Goal: Task Accomplishment & Management: Complete application form

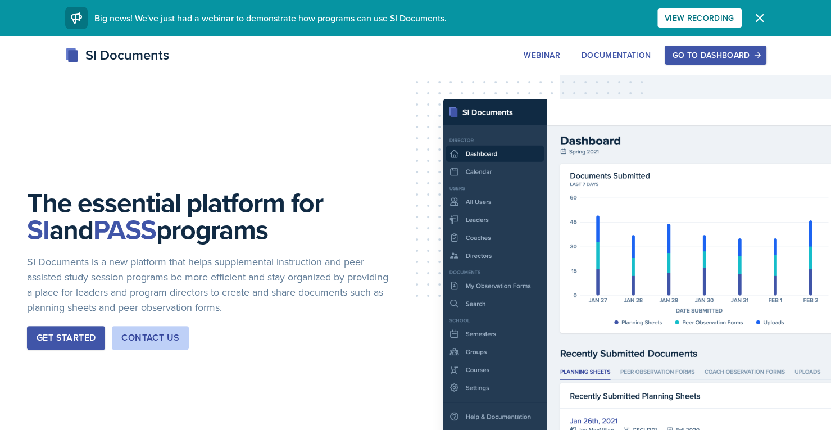
click at [714, 51] on div "Go to Dashboard" at bounding box center [715, 55] width 86 height 9
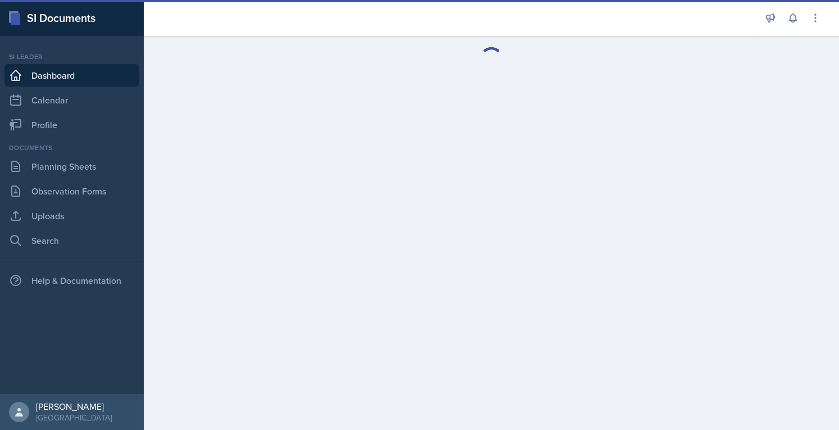
click at [93, 177] on div "Documents Planning Sheets Observation Forms Uploads Search" at bounding box center [71, 197] width 135 height 109
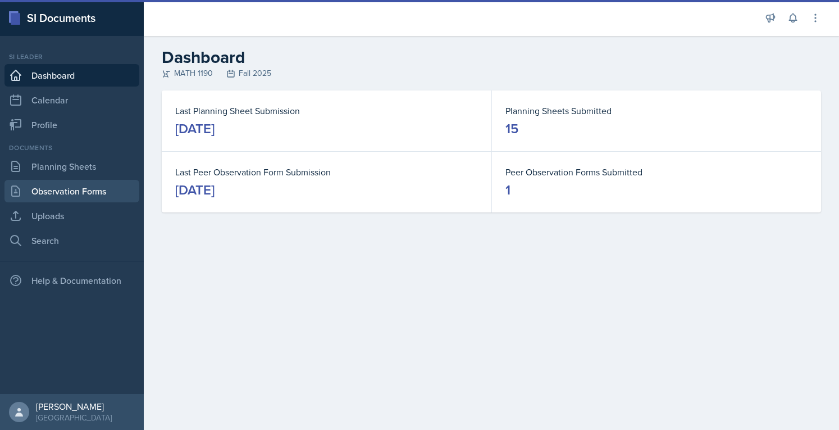
click at [93, 183] on link "Observation Forms" at bounding box center [71, 191] width 135 height 22
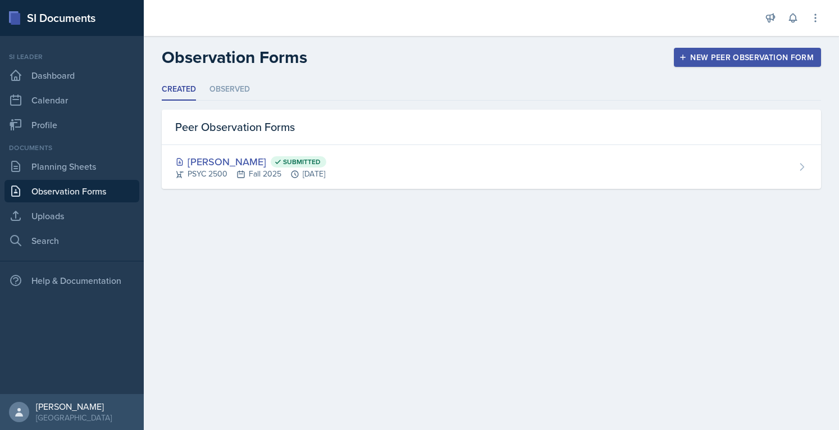
click at [737, 54] on div "New Peer Observation Form" at bounding box center [747, 57] width 133 height 9
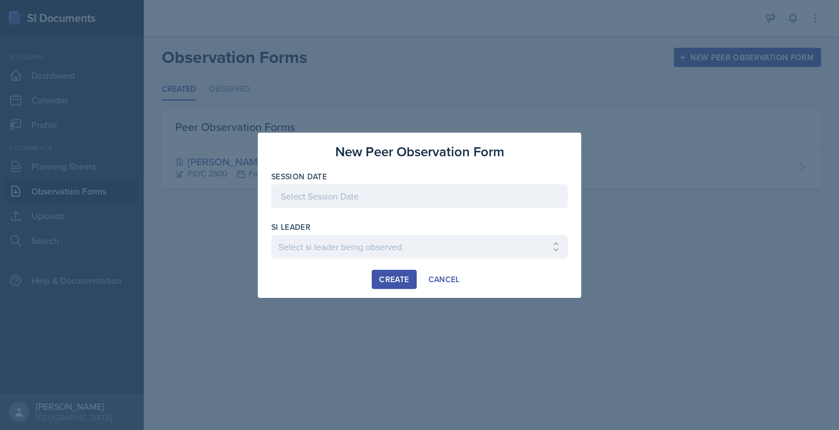
click at [429, 192] on div at bounding box center [419, 196] width 297 height 24
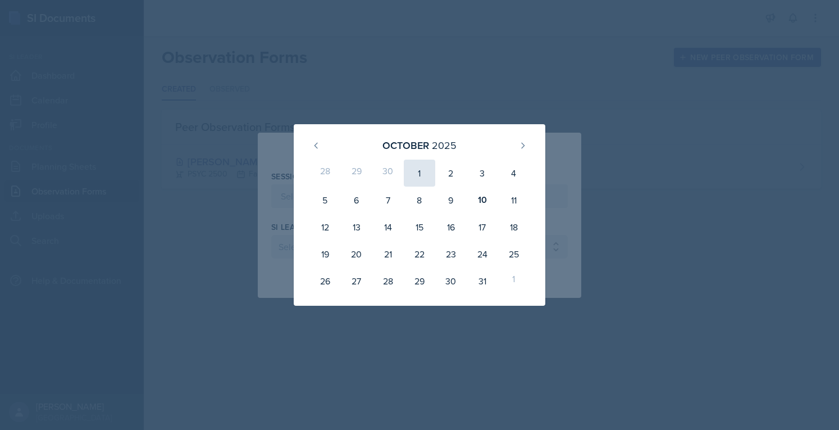
click at [415, 185] on div "1" at bounding box center [419, 173] width 31 height 27
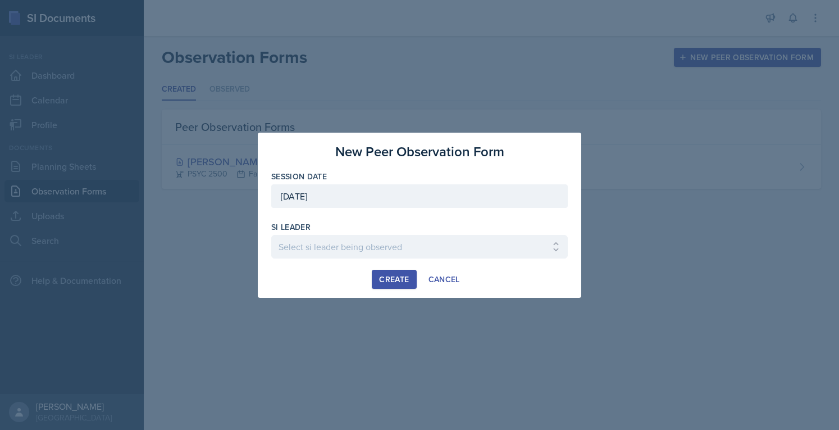
click at [415, 185] on div "Session Date [DATE] [DATE] 28 29 30 1 2 3 4 5 6 7 8 9 10 11 12 13 14 15 16 17 1…" at bounding box center [419, 195] width 297 height 48
click at [461, 195] on div "[DATE]" at bounding box center [419, 196] width 297 height 24
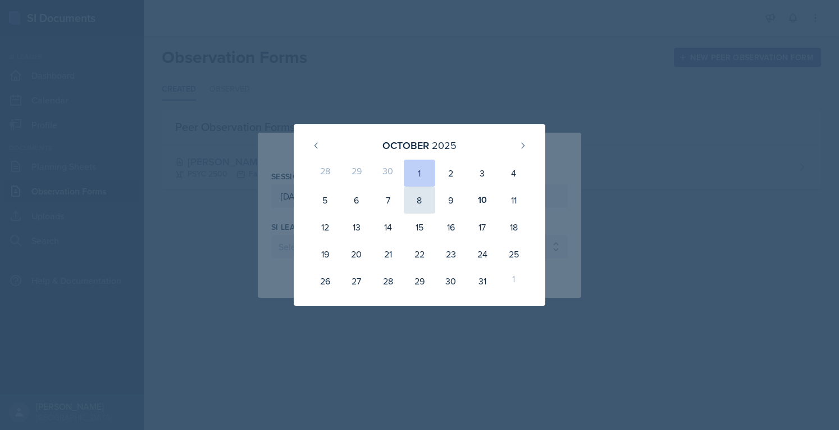
click at [417, 203] on div "8" at bounding box center [419, 199] width 31 height 27
type input "[DATE]"
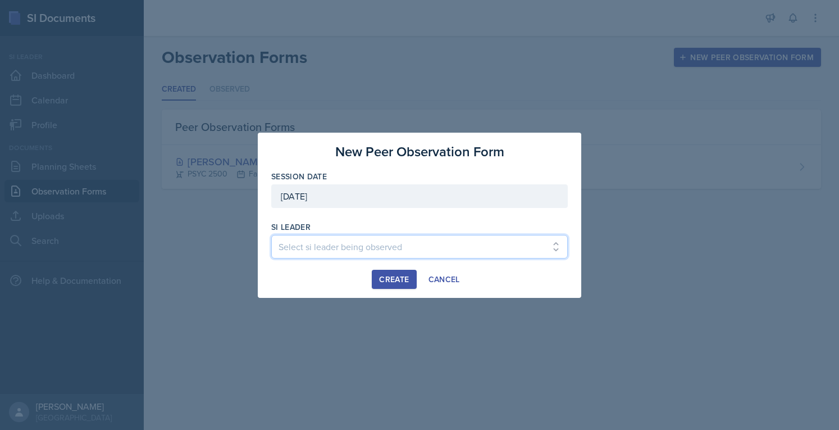
click at [397, 244] on select "Select si leader being observed [PERSON_NAME] / PSYC 2500 / The Phantoms of The…" at bounding box center [419, 247] width 297 height 24
select select "0f444dca-ea37-466a-b946-2abaaae34be2"
click at [271, 235] on select "Select si leader being observed [PERSON_NAME] / PSYC 2500 / The Phantoms of The…" at bounding box center [419, 247] width 297 height 24
click at [395, 290] on div "New Peer Observation Form Session Date [DATE] [DATE] 28 29 30 1 2 3 4 5 6 7 8 9…" at bounding box center [420, 215] width 324 height 165
click at [393, 285] on button "Create" at bounding box center [394, 279] width 44 height 19
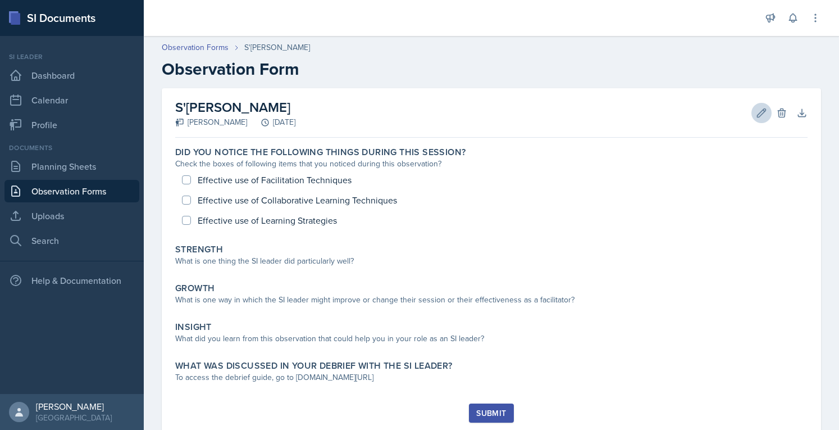
click at [756, 113] on icon at bounding box center [761, 112] width 11 height 11
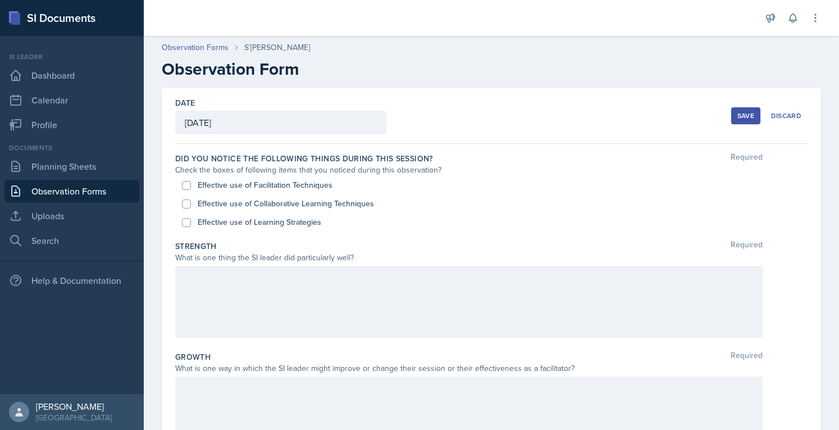
click at [224, 205] on label "Effective use of Collaborative Learning Techniques" at bounding box center [286, 204] width 176 height 12
click at [191, 205] on input "Effective use of Collaborative Learning Techniques" at bounding box center [186, 203] width 9 height 9
checkbox input "true"
click at [244, 242] on div "Strength Required" at bounding box center [491, 245] width 632 height 11
click at [281, 217] on label "Effective use of Learning Strategies" at bounding box center [260, 222] width 124 height 12
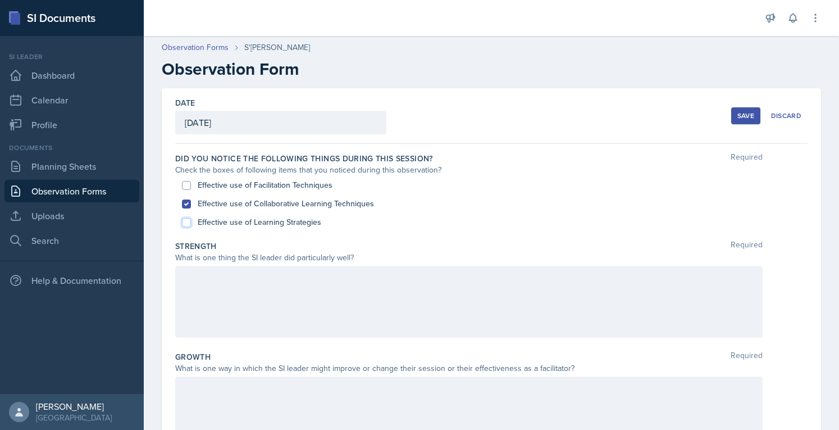
click at [191, 218] on input "Effective use of Learning Strategies" at bounding box center [186, 222] width 9 height 9
checkbox input "true"
click at [272, 248] on div "Strength Required" at bounding box center [491, 245] width 632 height 11
click at [252, 285] on div at bounding box center [469, 302] width 588 height 72
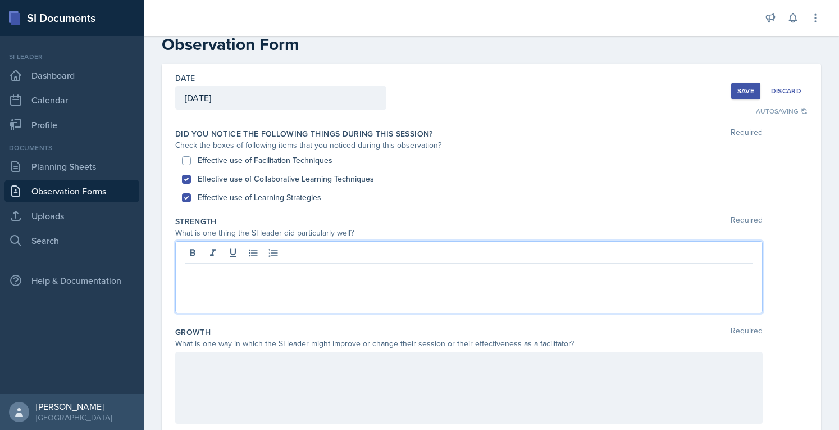
scroll to position [25, 0]
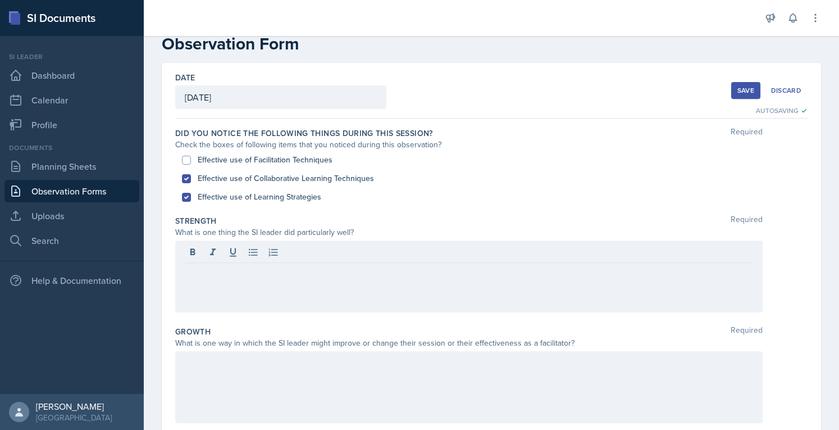
click at [735, 97] on button "Save" at bounding box center [745, 90] width 29 height 17
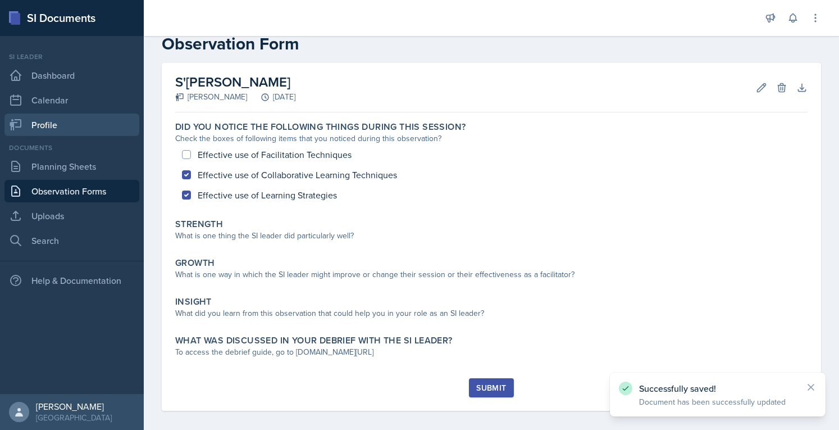
click at [95, 126] on link "Profile" at bounding box center [71, 124] width 135 height 22
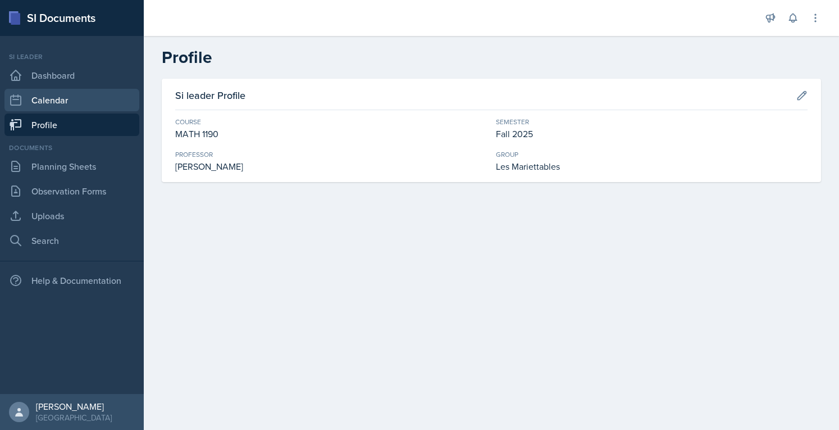
click at [100, 102] on link "Calendar" at bounding box center [71, 100] width 135 height 22
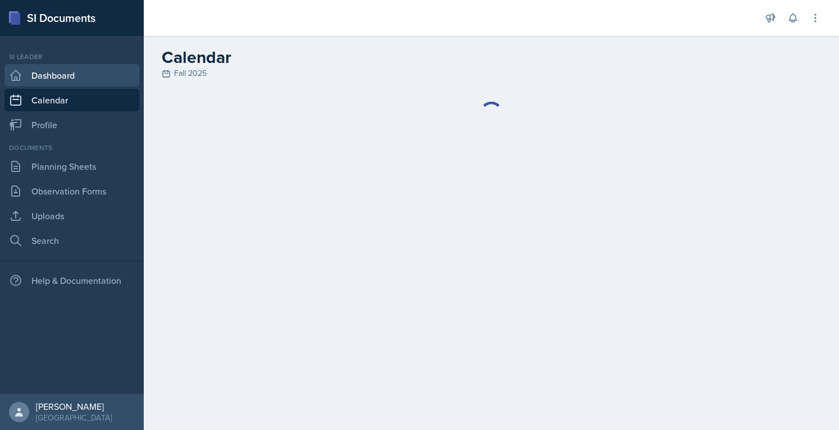
click at [95, 68] on link "Dashboard" at bounding box center [71, 75] width 135 height 22
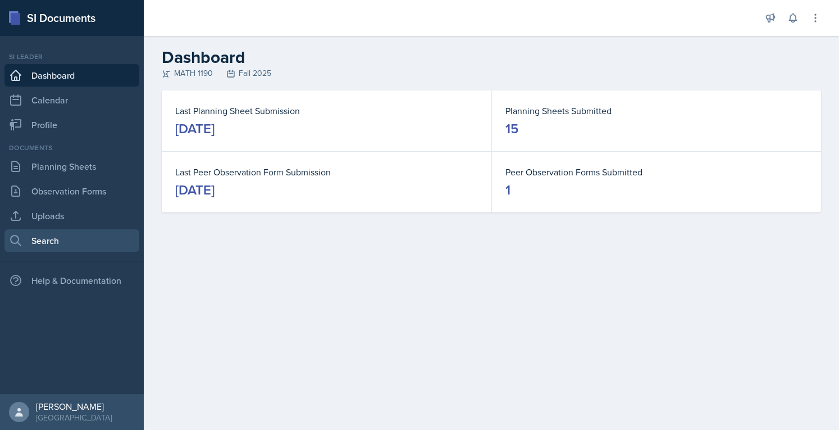
click at [102, 240] on link "Search" at bounding box center [71, 240] width 135 height 22
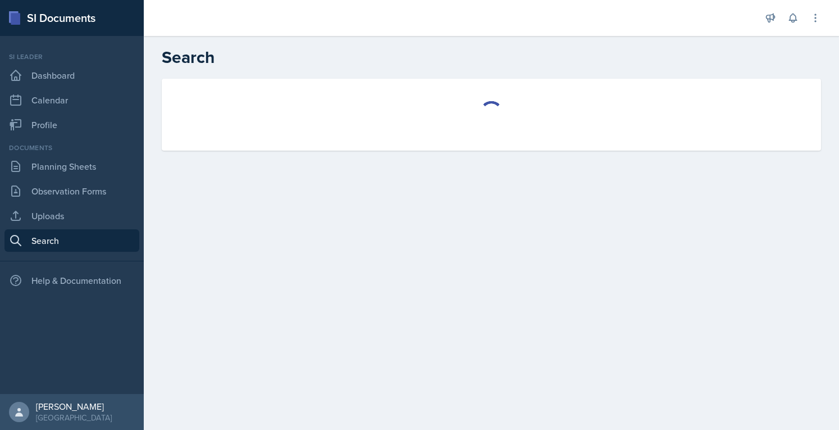
select select "all"
select select "1"
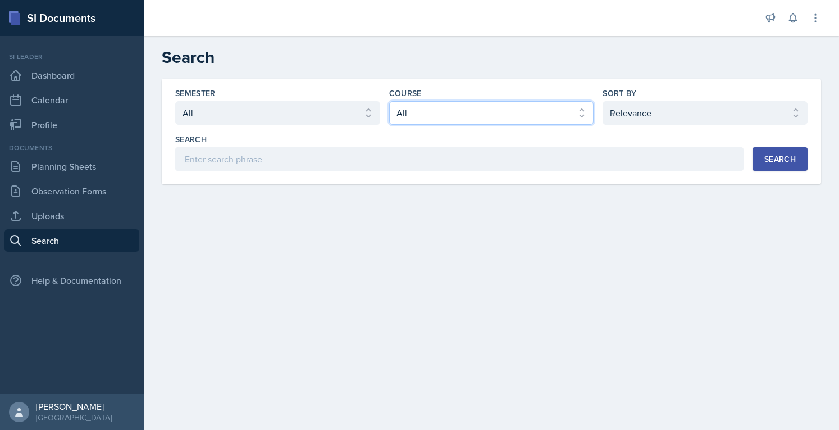
click at [468, 113] on select "Select course All ACCT 2101 ACCT 2102 ACCT 4050 ANTH 1102 ANTH 3301 ARCH 1000 A…" at bounding box center [491, 113] width 205 height 24
select select "3c4b3565-585b-46e2-bb66-4719410f632f"
click at [389, 101] on select "Select course All ACCT 2101 ACCT 2102 ACCT 4050 ANTH 1102 ANTH 3301 ARCH 1000 A…" at bounding box center [491, 113] width 205 height 24
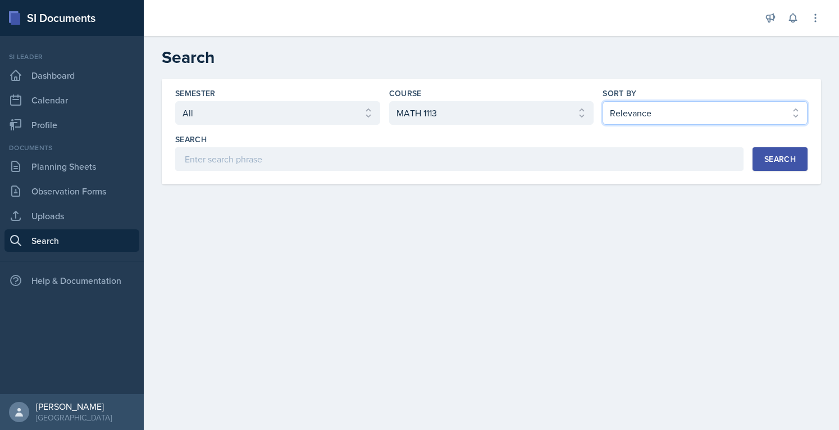
click at [637, 117] on select "Select sort by Relevance Document Date (Asc) Document Date (Desc)" at bounding box center [705, 113] width 205 height 24
select select "3"
click at [603, 101] on select "Select sort by Relevance Document Date (Asc) Document Date (Desc)" at bounding box center [705, 113] width 205 height 24
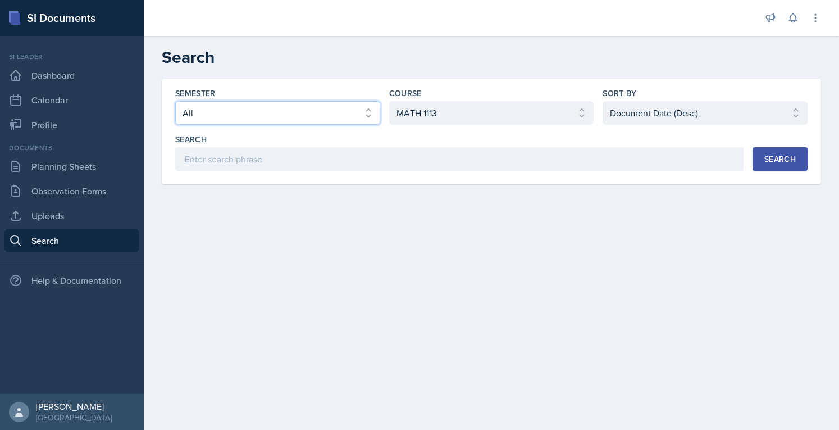
click at [319, 122] on select "Select semester All Fall 2025 Summer 2025 Spring 2025 Fall 2024 Summer 2024 Spr…" at bounding box center [277, 113] width 205 height 24
select select "2bed604d-1099-4043-b1bc-2365e8740244"
click at [175, 101] on select "Select semester All Fall 2025 Summer 2025 Spring 2025 Fall 2024 Summer 2024 Spr…" at bounding box center [277, 113] width 205 height 24
click at [791, 160] on div "Search" at bounding box center [779, 158] width 31 height 9
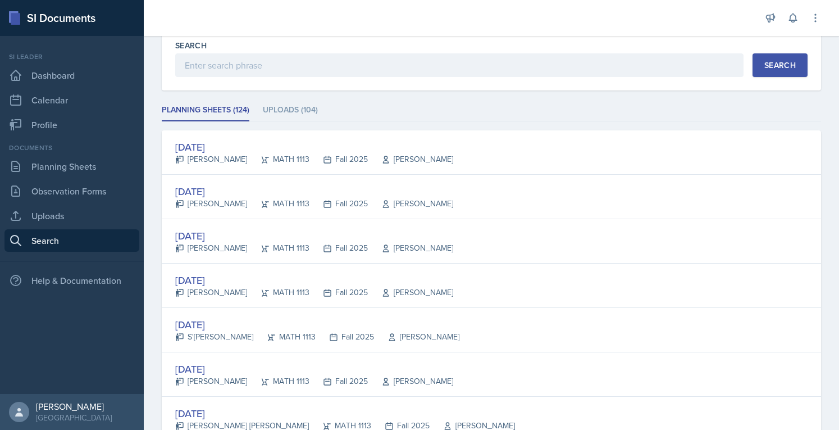
scroll to position [94, 0]
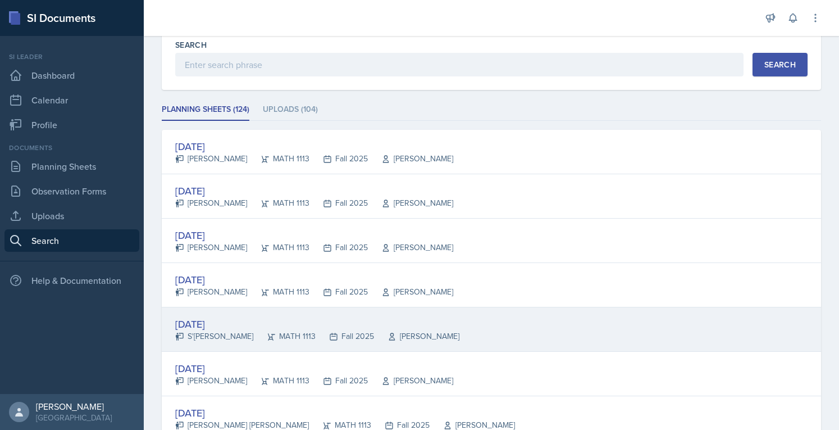
click at [212, 316] on div "[DATE]" at bounding box center [317, 323] width 284 height 15
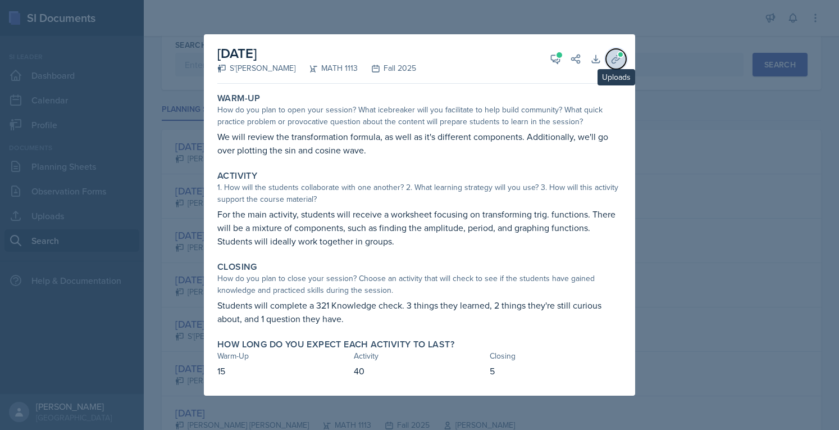
click at [621, 53] on span at bounding box center [620, 54] width 7 height 7
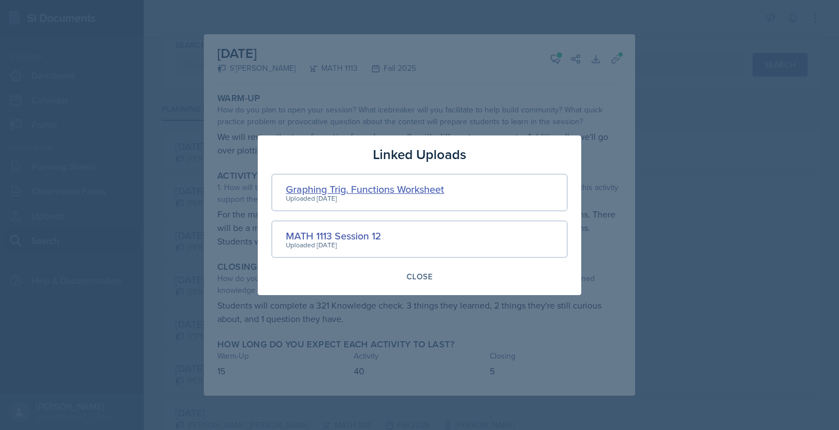
click at [368, 192] on div "Graphing Trig. Functions Worksheet" at bounding box center [365, 188] width 158 height 15
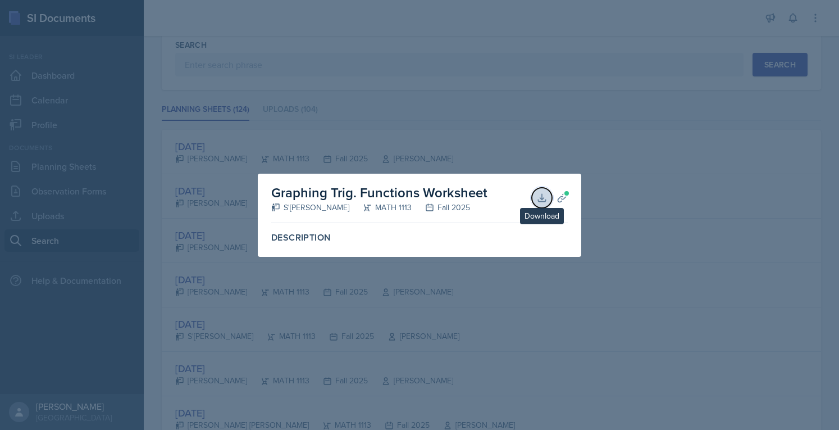
click at [541, 201] on icon at bounding box center [541, 197] width 11 height 11
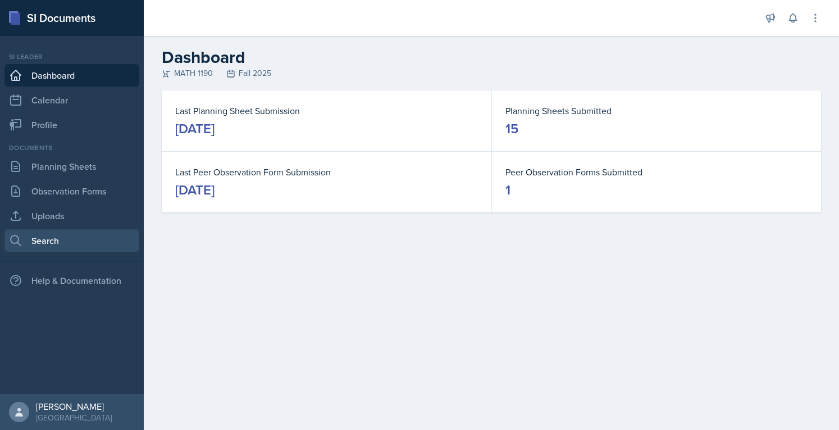
click at [91, 239] on link "Search" at bounding box center [71, 240] width 135 height 22
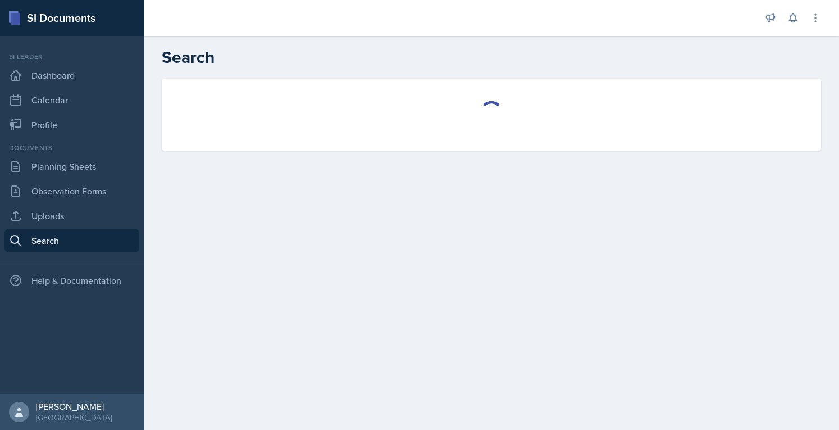
select select "all"
select select "1"
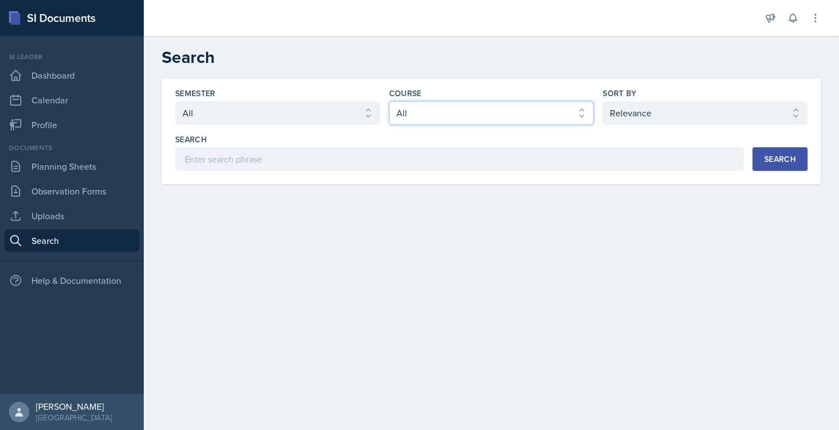
click at [444, 105] on select "Select course All ACCT 2101 ACCT 2102 ACCT 4050 ANTH 1102 ANTH 3301 ARCH 1000 A…" at bounding box center [491, 113] width 205 height 24
select select "3c4b3565-585b-46e2-bb66-4719410f632f"
click at [389, 101] on select "Select course All ACCT 2101 ACCT 2102 ACCT 4050 ANTH 1102 ANTH 3301 ARCH 1000 A…" at bounding box center [491, 113] width 205 height 24
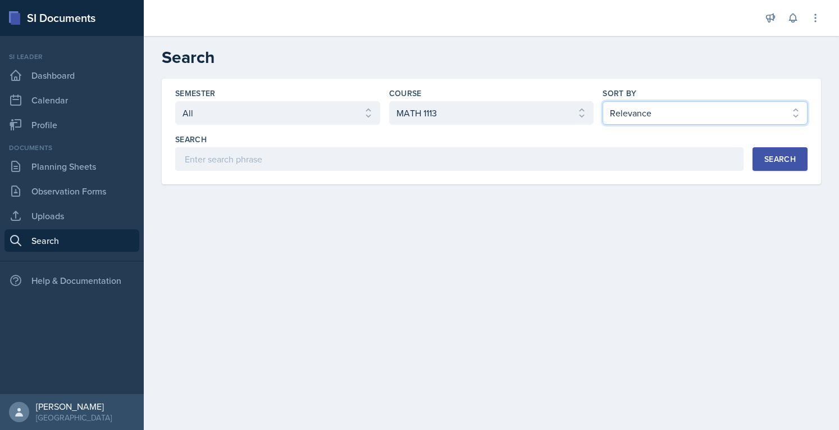
click at [694, 112] on select "Select sort by Relevance Document Date (Asc) Document Date (Desc)" at bounding box center [705, 113] width 205 height 24
select select "3"
click at [603, 101] on select "Select sort by Relevance Document Date (Asc) Document Date (Desc)" at bounding box center [705, 113] width 205 height 24
click at [765, 151] on button "Search" at bounding box center [780, 159] width 55 height 24
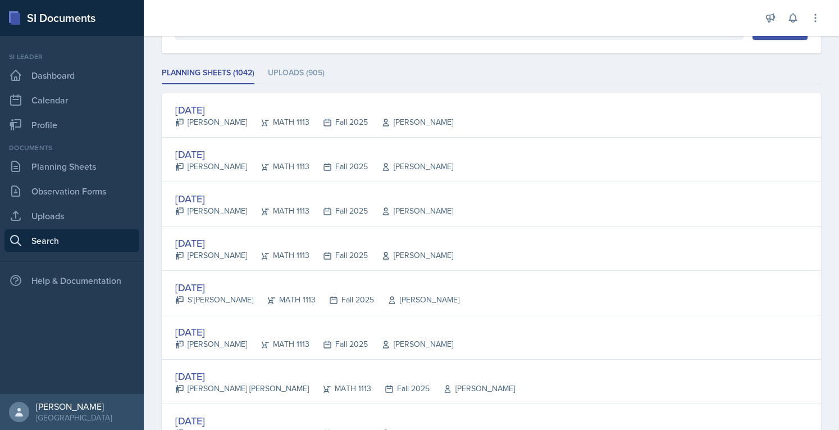
scroll to position [131, 0]
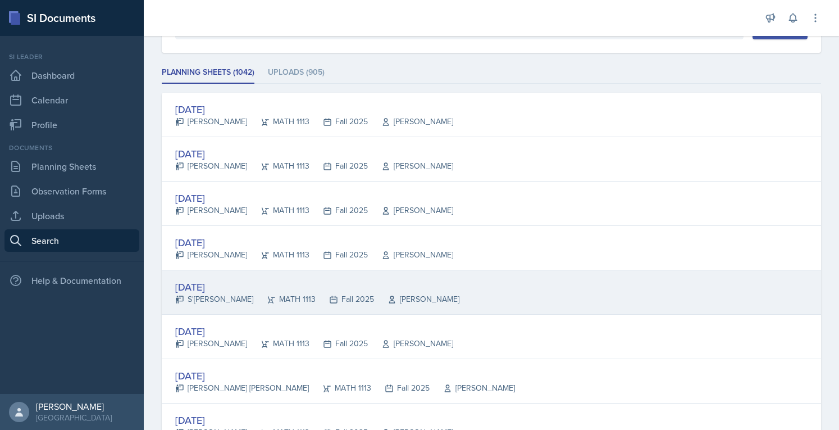
click at [217, 293] on div "S'[PERSON_NAME]" at bounding box center [214, 299] width 78 height 12
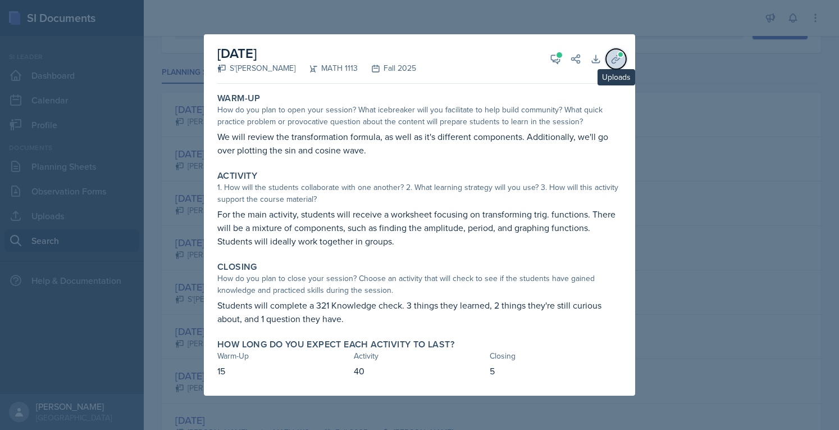
click at [616, 66] on button "Uploads" at bounding box center [616, 59] width 20 height 20
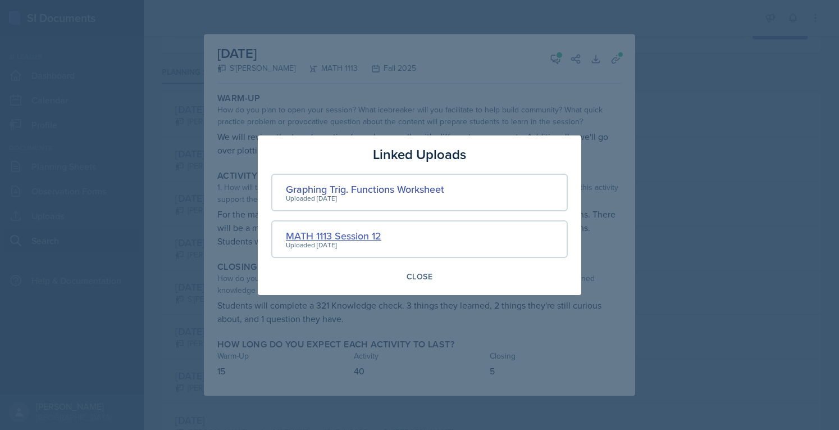
click at [353, 235] on div "MATH 1113 Session 12" at bounding box center [333, 235] width 95 height 15
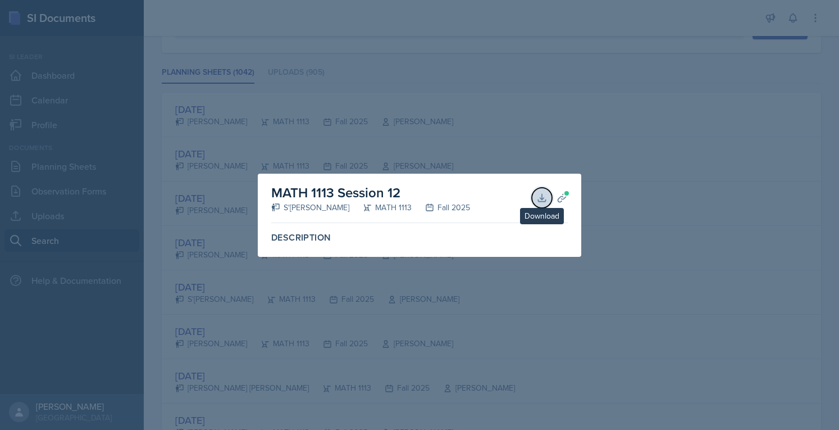
click at [545, 195] on icon at bounding box center [541, 197] width 11 height 11
click at [694, 142] on div at bounding box center [419, 215] width 839 height 430
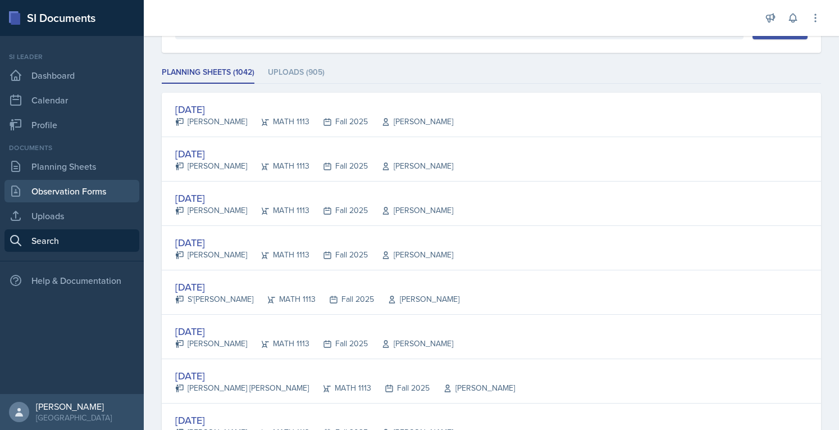
click at [108, 184] on link "Observation Forms" at bounding box center [71, 191] width 135 height 22
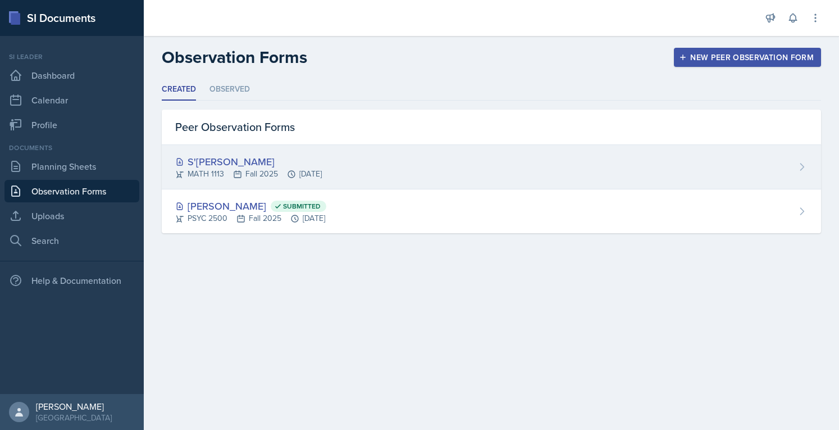
click at [227, 158] on div "S'[PERSON_NAME]" at bounding box center [248, 161] width 147 height 15
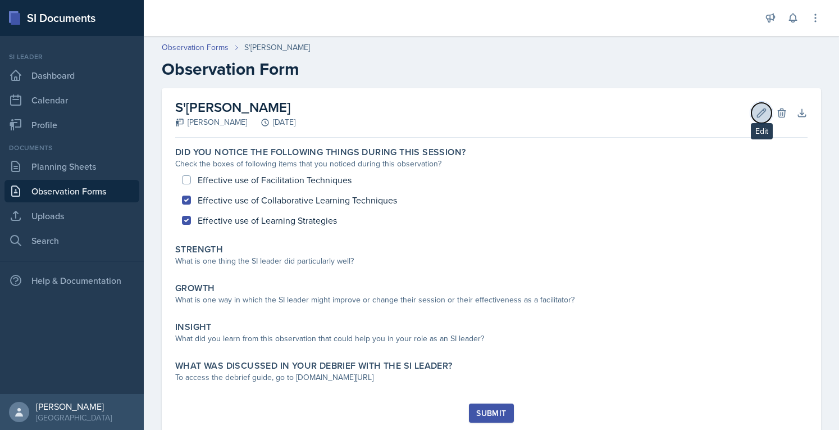
click at [756, 115] on icon at bounding box center [761, 112] width 11 height 11
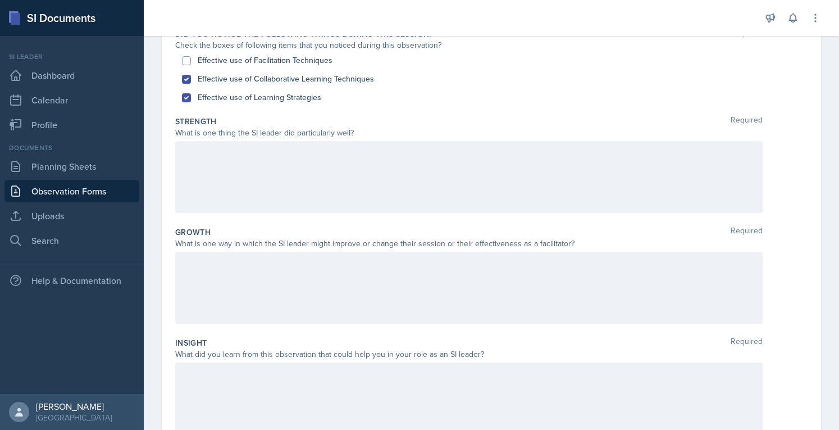
scroll to position [144, 0]
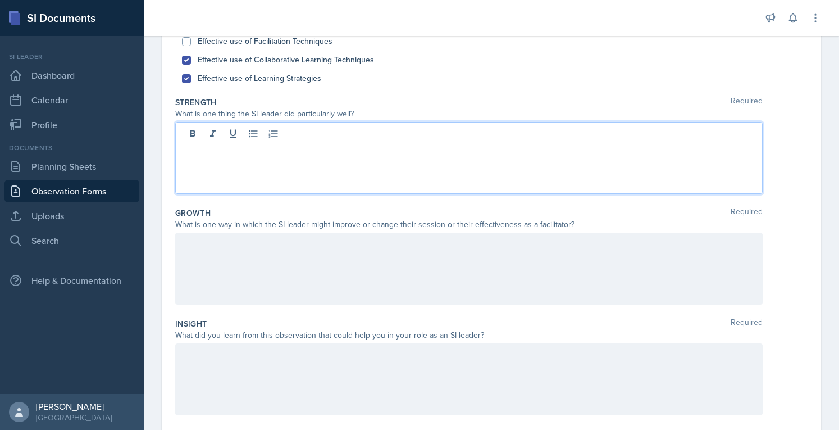
click at [444, 152] on p at bounding box center [469, 153] width 568 height 13
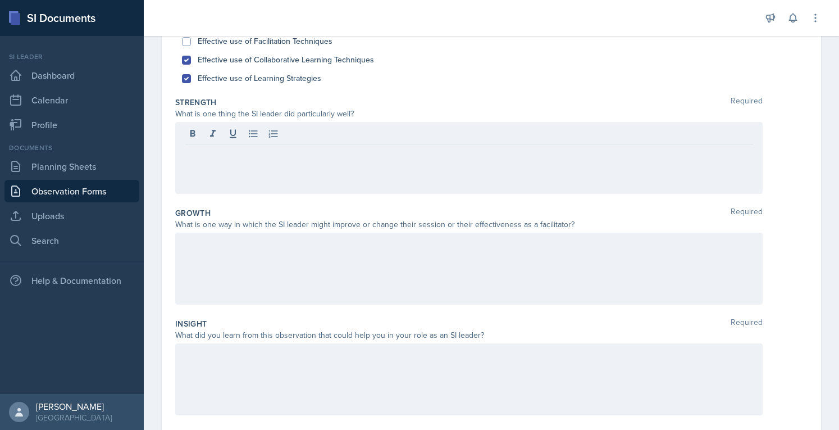
click at [310, 408] on div at bounding box center [469, 379] width 588 height 72
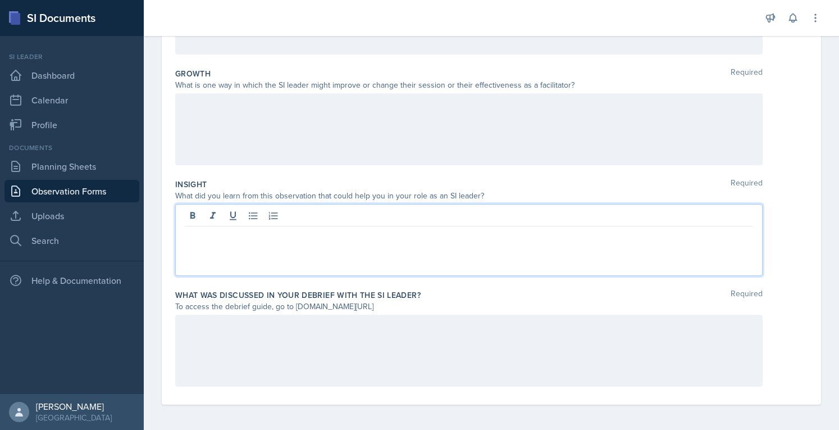
scroll to position [284, 0]
click at [728, 317] on div at bounding box center [469, 349] width 588 height 72
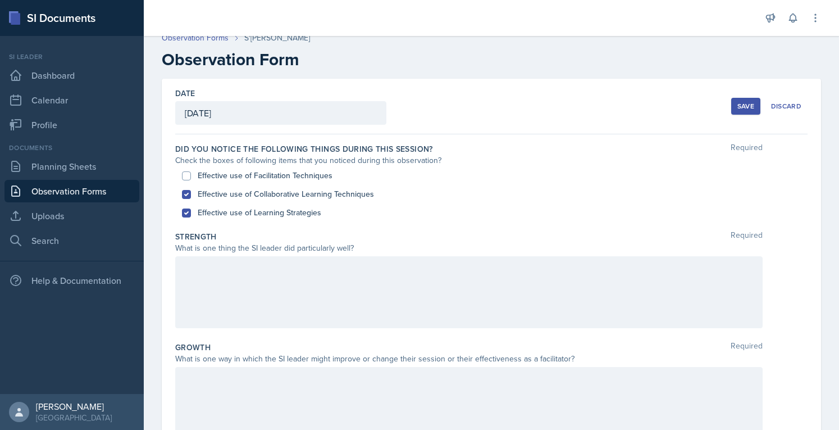
click at [449, 299] on div at bounding box center [469, 292] width 588 height 72
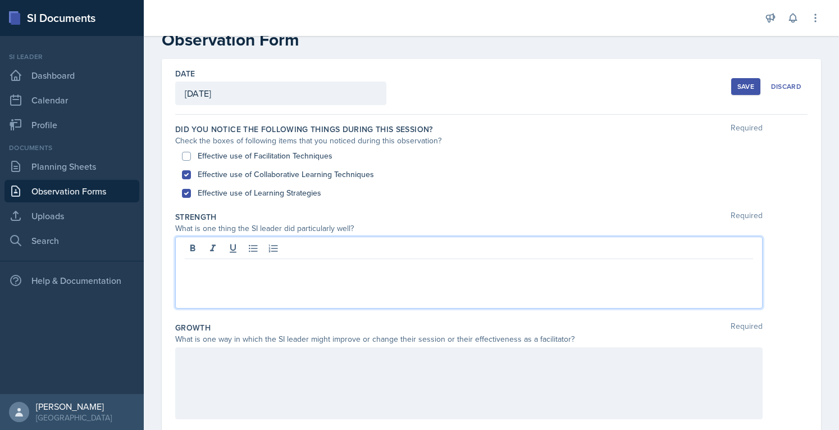
click at [363, 266] on p at bounding box center [469, 267] width 568 height 13
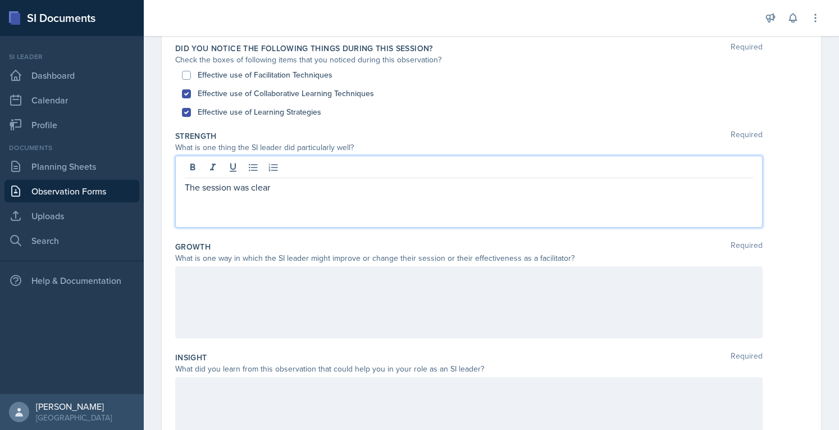
click at [685, 312] on div at bounding box center [469, 302] width 588 height 72
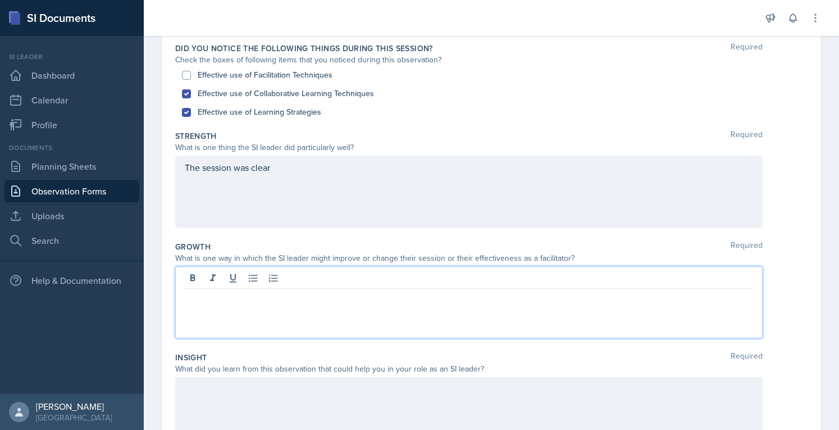
scroll to position [130, 0]
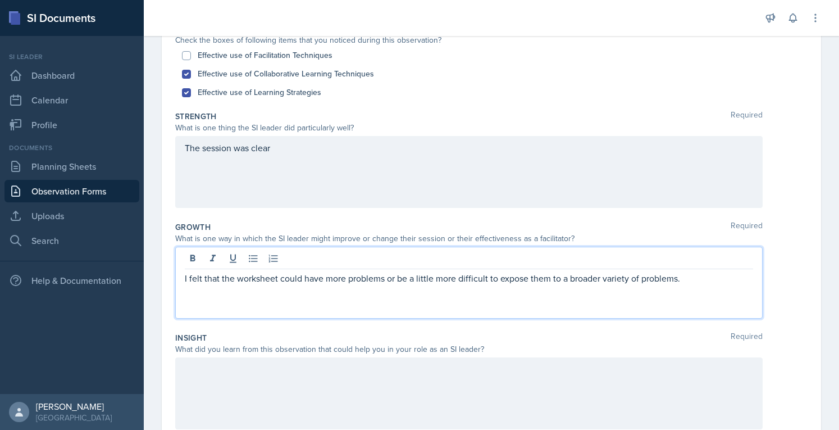
click at [528, 371] on div at bounding box center [469, 393] width 588 height 72
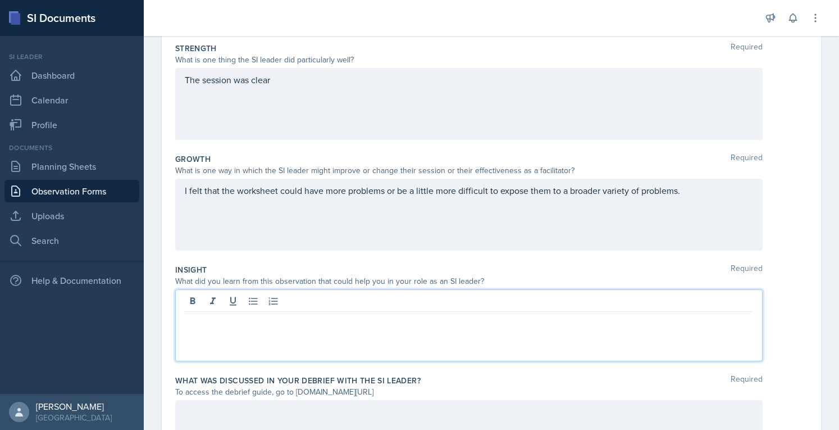
scroll to position [201, 0]
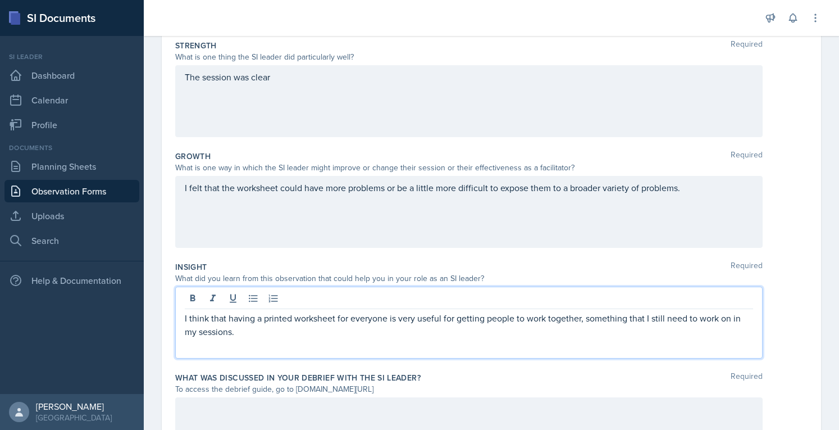
click at [433, 104] on div "The session was clear" at bounding box center [469, 101] width 588 height 72
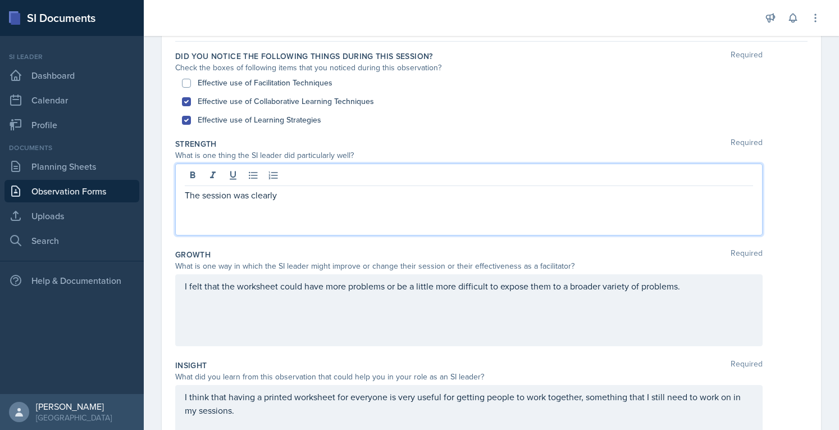
scroll to position [101, 0]
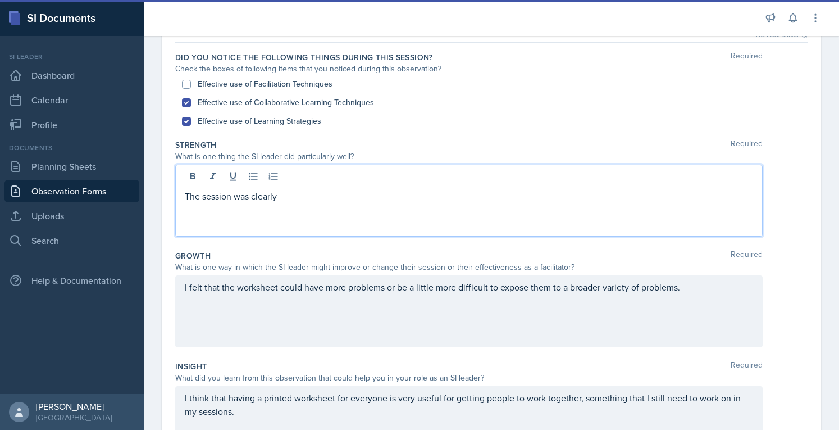
drag, startPoint x: 464, startPoint y: 196, endPoint x: 298, endPoint y: 207, distance: 167.2
click at [298, 207] on div "The session was clearly" at bounding box center [469, 201] width 588 height 72
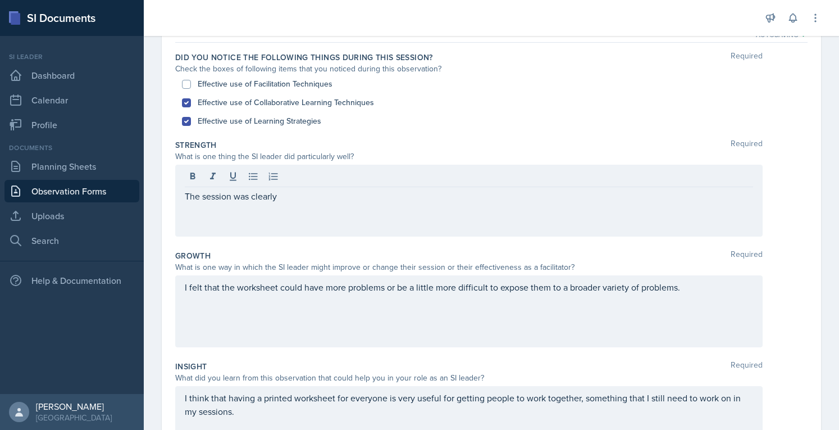
drag, startPoint x: 298, startPoint y: 207, endPoint x: 194, endPoint y: 201, distance: 104.1
click at [194, 201] on div "The session was clearly" at bounding box center [469, 201] width 588 height 72
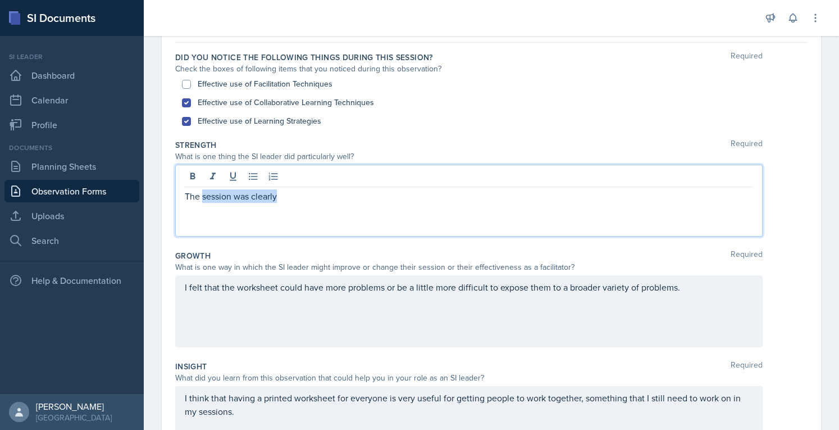
drag, startPoint x: 295, startPoint y: 201, endPoint x: 202, endPoint y: 195, distance: 92.8
click at [202, 195] on p "The session was clearly" at bounding box center [469, 195] width 568 height 13
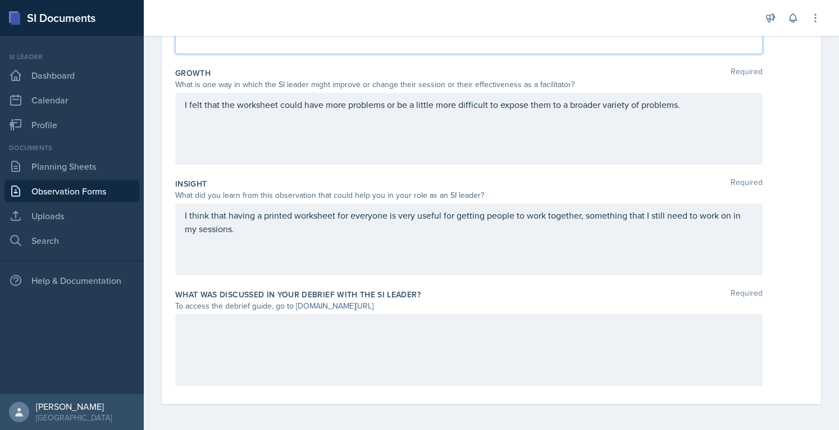
click at [439, 345] on div at bounding box center [469, 350] width 588 height 72
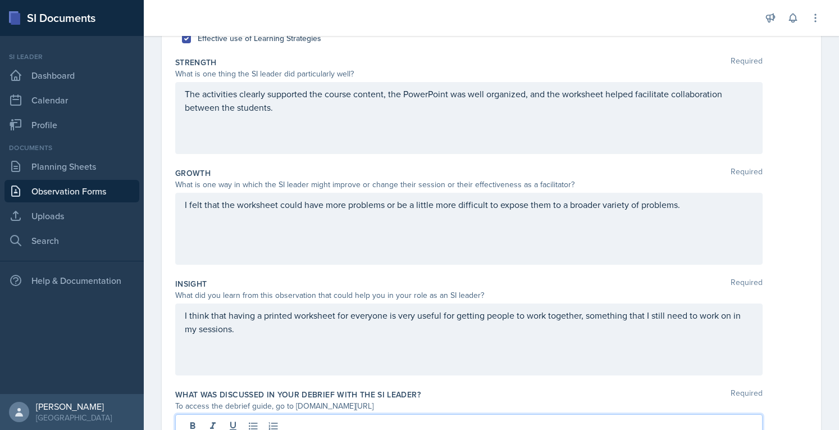
scroll to position [185, 0]
click at [510, 92] on p "The activities clearly supported the course content, the PowerPoint was well or…" at bounding box center [469, 98] width 568 height 27
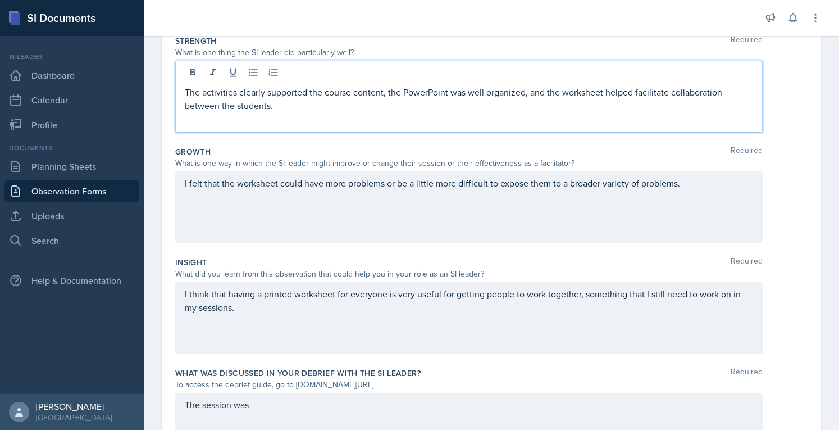
click at [422, 313] on p "I think that having a printed worksheet for everyone is very useful for getting…" at bounding box center [469, 300] width 568 height 27
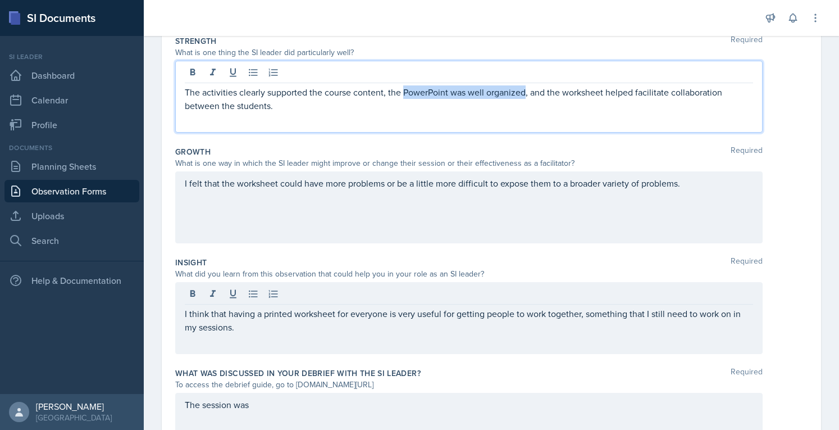
drag, startPoint x: 523, startPoint y: 70, endPoint x: 402, endPoint y: 88, distance: 122.2
click at [402, 88] on p "The activities clearly supported the course content, the PowerPoint was well or…" at bounding box center [469, 98] width 568 height 27
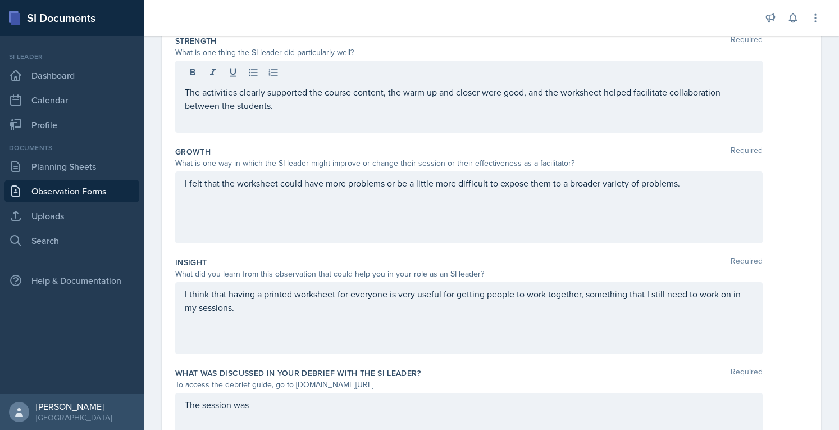
scroll to position [284, 0]
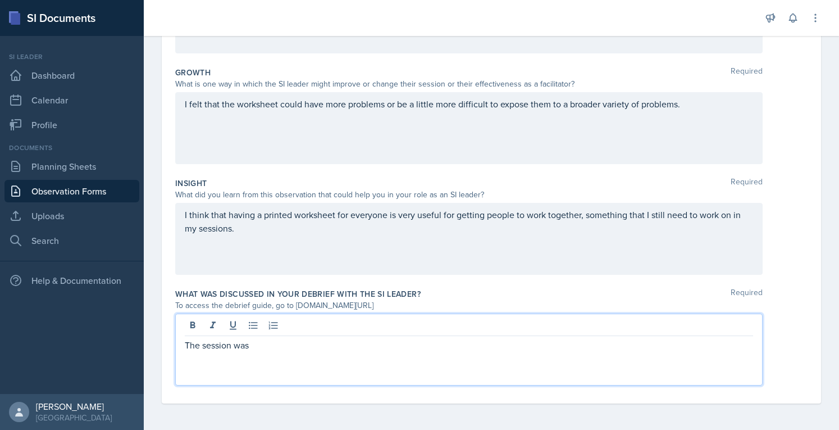
click at [441, 326] on div "The session was" at bounding box center [469, 349] width 588 height 72
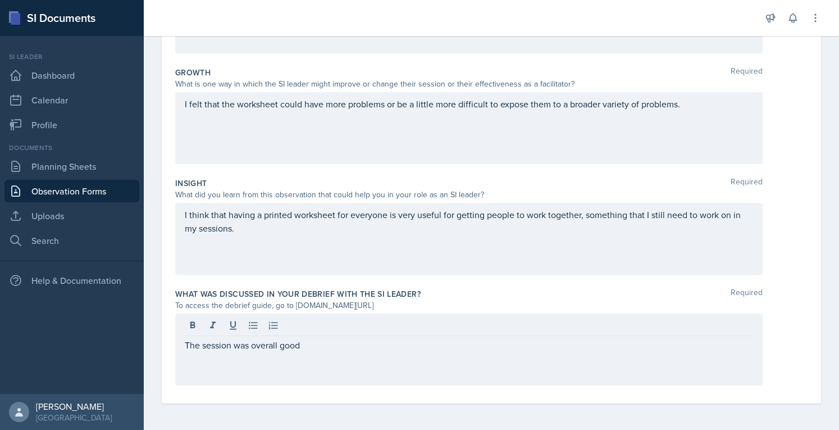
drag, startPoint x: 341, startPoint y: 370, endPoint x: 202, endPoint y: 352, distance: 140.4
click at [202, 352] on div "The session was overall good" at bounding box center [469, 349] width 588 height 72
drag, startPoint x: 313, startPoint y: 353, endPoint x: 207, endPoint y: 339, distance: 107.2
click at [207, 339] on div "The session was overall good" at bounding box center [469, 349] width 588 height 72
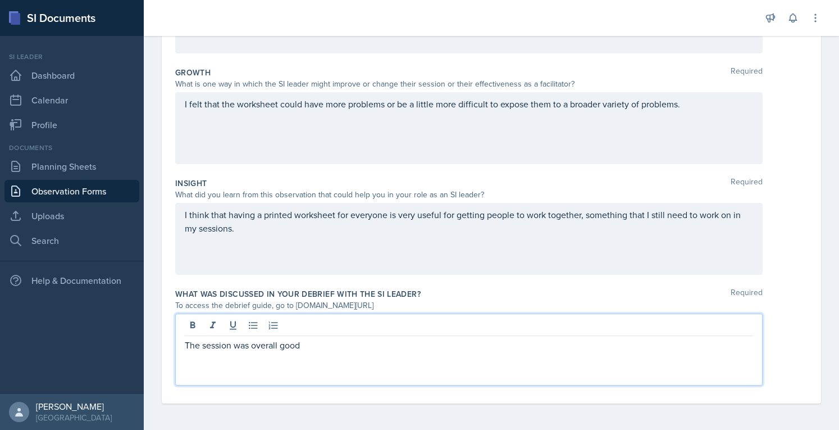
click at [293, 342] on p "The session was overall good" at bounding box center [469, 344] width 568 height 13
drag, startPoint x: 299, startPoint y: 344, endPoint x: 212, endPoint y: 336, distance: 87.4
click at [212, 336] on div "The session was overall good" at bounding box center [469, 349] width 588 height 72
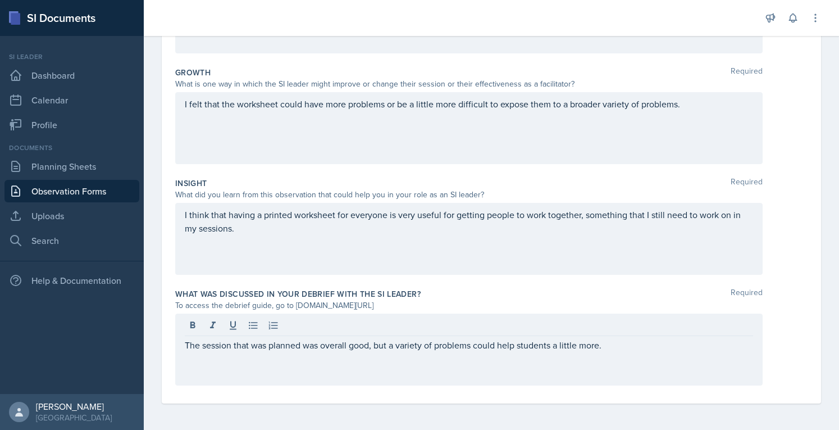
scroll to position [0, 0]
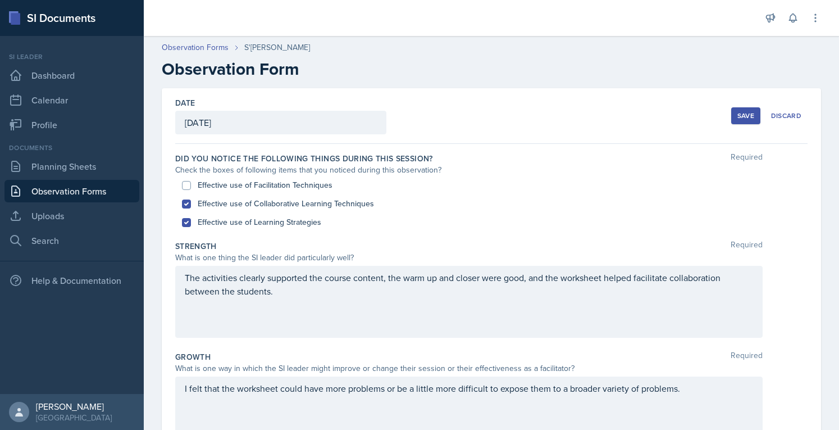
click at [738, 116] on div "Save" at bounding box center [745, 115] width 17 height 9
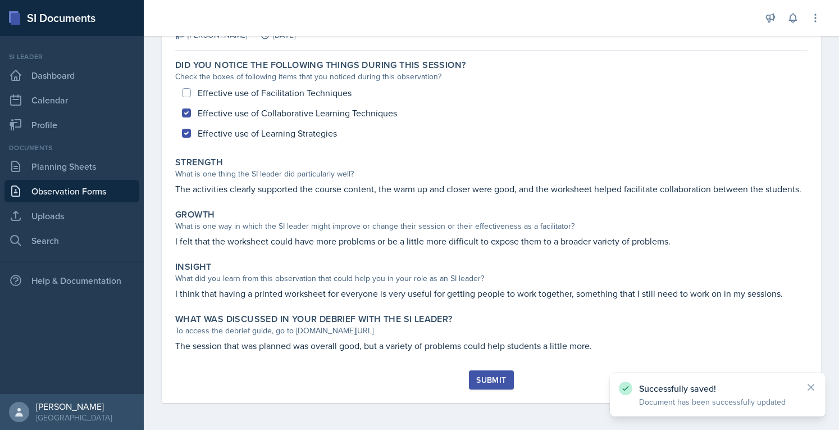
scroll to position [100, 0]
click at [487, 377] on div "Submit" at bounding box center [491, 379] width 30 height 9
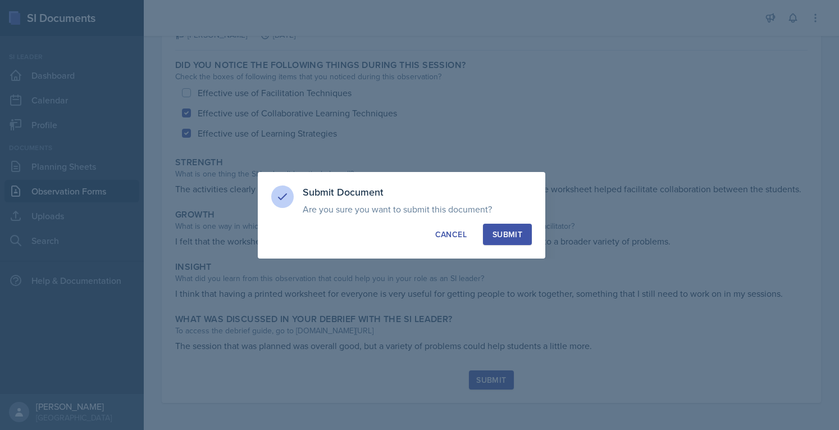
click at [513, 250] on div "Submit Document Are you sure you want to submit this document? This document wi…" at bounding box center [402, 215] width 288 height 86
click at [510, 242] on button "Submit" at bounding box center [507, 234] width 49 height 21
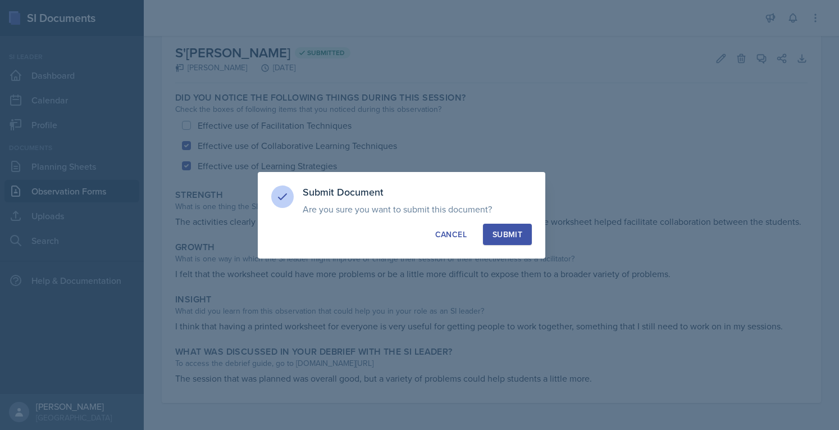
scroll to position [67, 0]
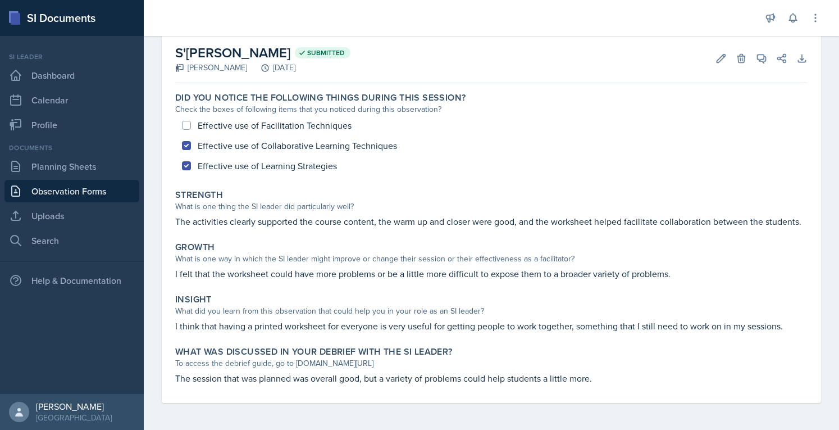
click at [226, 115] on div "Effective use of Facilitation Techniques Effective use of Collaborative Learnin…" at bounding box center [491, 145] width 632 height 61
